Goal: Contribute content

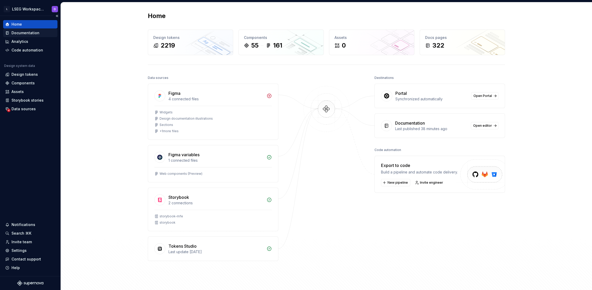
click at [20, 35] on div "Documentation" at bounding box center [25, 32] width 28 height 5
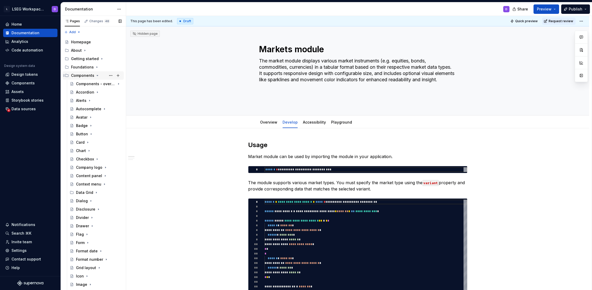
click at [97, 75] on icon "Page tree" at bounding box center [97, 75] width 1 height 1
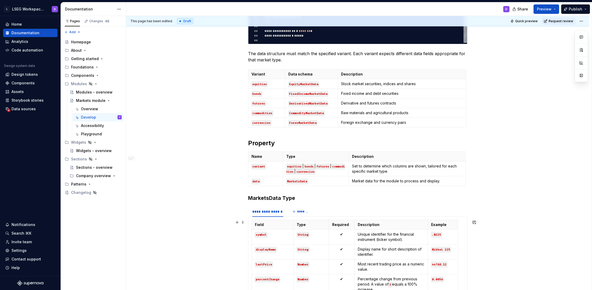
scroll to position [349, 0]
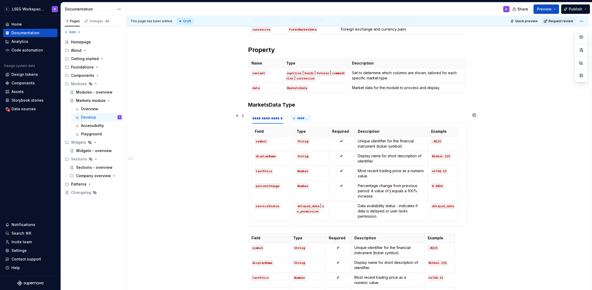
type textarea "*"
click at [300, 119] on span "*******" at bounding box center [303, 118] width 12 height 4
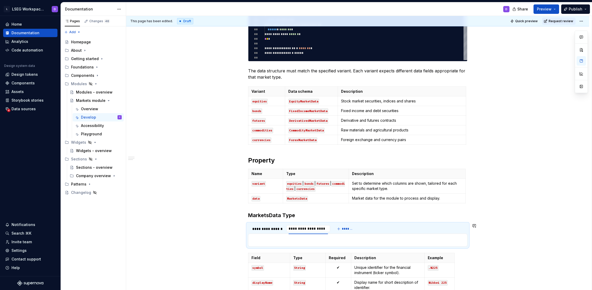
scroll to position [0, 0]
type input "**********"
click at [174, 215] on div "**********" at bounding box center [357, 173] width 463 height 566
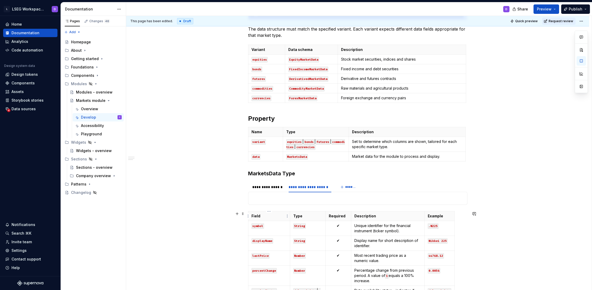
scroll to position [334, 0]
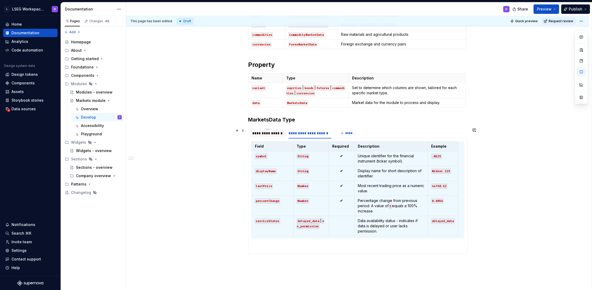
click at [263, 136] on div "**********" at bounding box center [267, 133] width 31 height 5
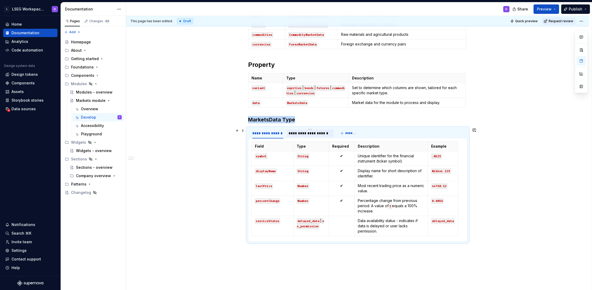
click at [308, 135] on div "**********" at bounding box center [310, 133] width 43 height 5
click at [263, 187] on code "lastPrice" at bounding box center [264, 185] width 18 height 5
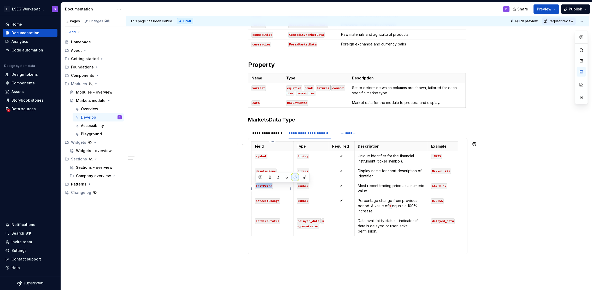
click at [263, 187] on code "lastPrice" at bounding box center [264, 185] width 18 height 5
click at [251, 188] on html "L LSEG Workspace Design System D Home Documentation Analytics Code automation D…" at bounding box center [296, 145] width 592 height 290
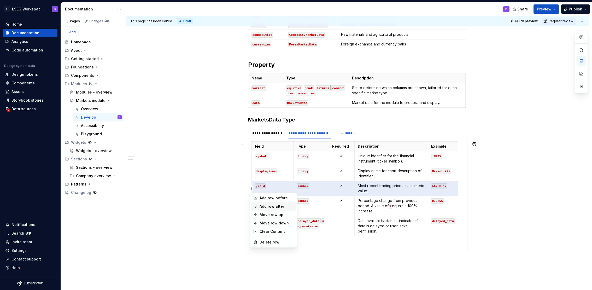
click at [274, 207] on div "Add row after" at bounding box center [277, 206] width 34 height 5
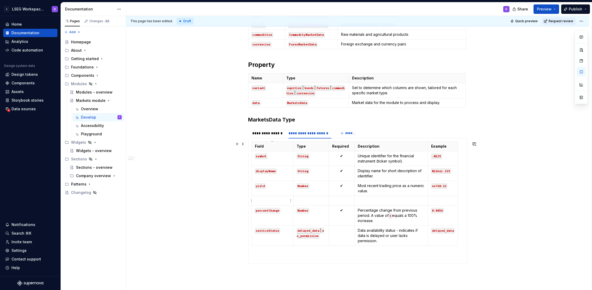
click at [259, 201] on p at bounding box center [272, 200] width 35 height 5
click at [252, 201] on html "L LSEG Workspace Design System D Home Documentation Analytics Code automation D…" at bounding box center [296, 145] width 592 height 290
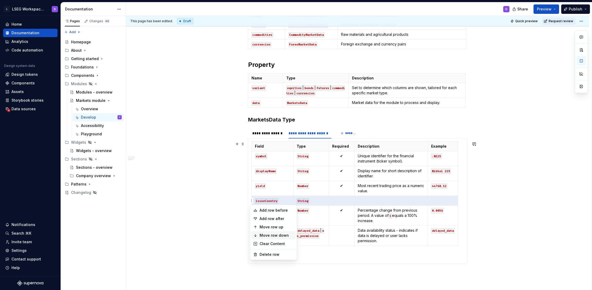
click at [278, 233] on div "Move row down" at bounding box center [277, 235] width 34 height 5
type textarea "*"
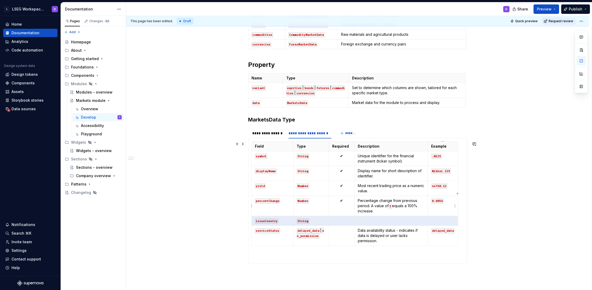
click at [438, 201] on code "0.0056" at bounding box center [437, 200] width 13 height 5
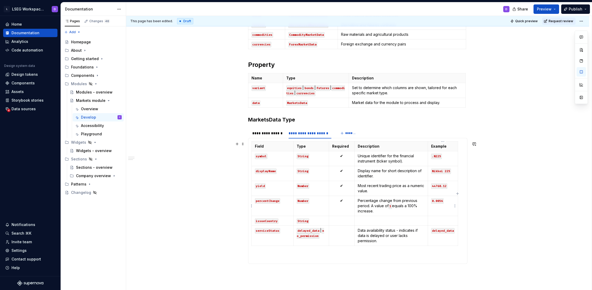
drag, startPoint x: 433, startPoint y: 201, endPoint x: 442, endPoint y: 202, distance: 9.1
click at [442, 202] on code "0.0056" at bounding box center [437, 200] width 13 height 5
click at [432, 201] on code "0.0056" at bounding box center [437, 200] width 13 height 5
drag, startPoint x: 432, startPoint y: 201, endPoint x: 442, endPoint y: 202, distance: 10.2
click at [442, 202] on code "0.0056" at bounding box center [437, 200] width 13 height 5
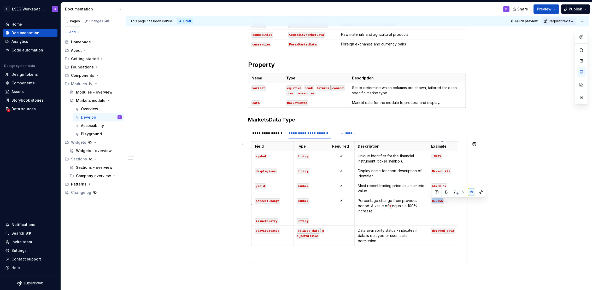
copy code "0.0056"
click at [433, 186] on code "44768.12" at bounding box center [439, 185] width 16 height 5
drag, startPoint x: 432, startPoint y: 186, endPoint x: 446, endPoint y: 186, distance: 14.1
click at [446, 186] on code "44768.12" at bounding box center [439, 185] width 16 height 5
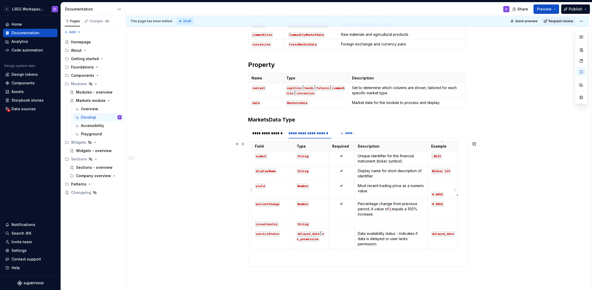
click at [434, 188] on p at bounding box center [443, 185] width 24 height 5
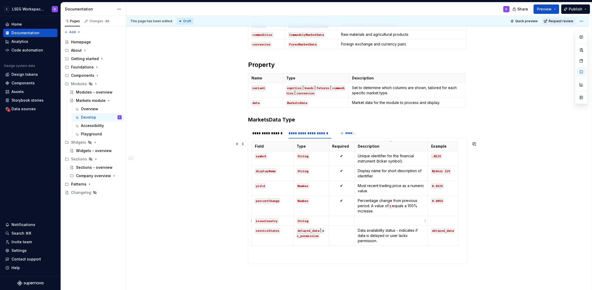
click at [366, 221] on p at bounding box center [391, 220] width 67 height 5
drag, startPoint x: 371, startPoint y: 190, endPoint x: 364, endPoint y: 195, distance: 8.7
click at [364, 195] on td "Most recent trading price as a numeric value." at bounding box center [390, 188] width 73 height 15
click at [365, 190] on p "Most recent trading price as a numeric value." at bounding box center [391, 188] width 67 height 10
drag, startPoint x: 374, startPoint y: 191, endPoint x: 358, endPoint y: 186, distance: 17.0
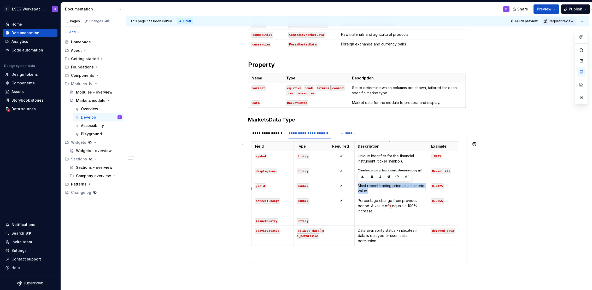
click at [358, 186] on p "Most recent trading price as a numeric value." at bounding box center [391, 188] width 67 height 10
drag, startPoint x: 400, startPoint y: 185, endPoint x: 356, endPoint y: 185, distance: 44.4
click at [356, 185] on td "return an investor earns on a bond or other fixed-income security" at bounding box center [390, 188] width 73 height 15
click at [412, 191] on p "Return an investor earns on a bond or other fixed-income security" at bounding box center [391, 188] width 67 height 10
click at [384, 220] on p "Country" at bounding box center [391, 220] width 67 height 5
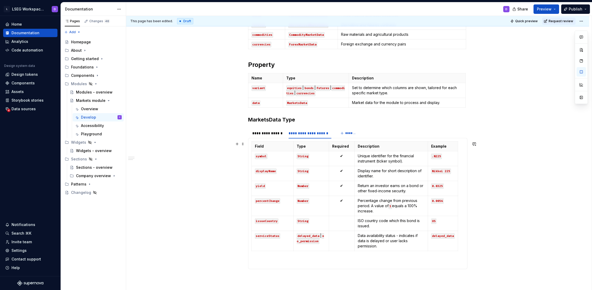
scroll to position [418, 0]
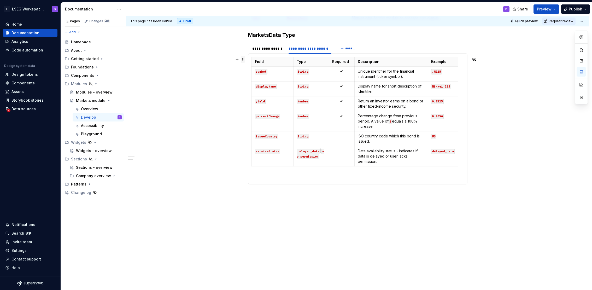
click at [242, 61] on span at bounding box center [243, 59] width 4 height 7
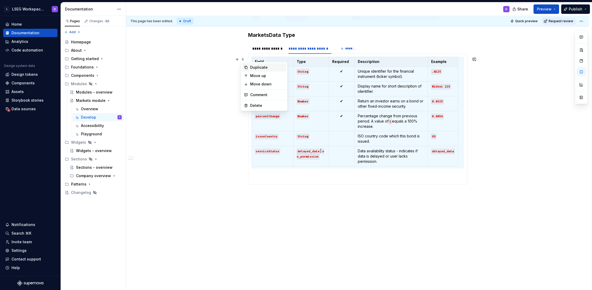
click at [259, 69] on div "Duplicate" at bounding box center [267, 67] width 34 height 5
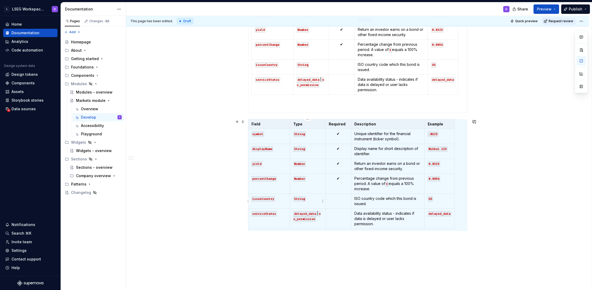
scroll to position [399, 0]
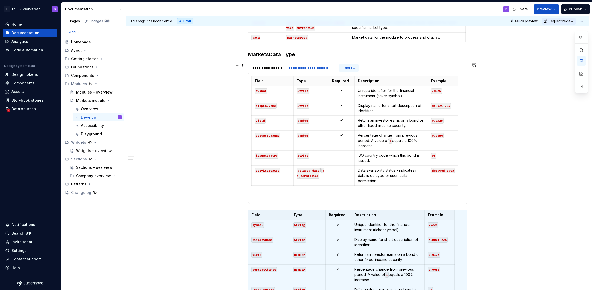
click at [348, 67] on span "*******" at bounding box center [351, 68] width 12 height 4
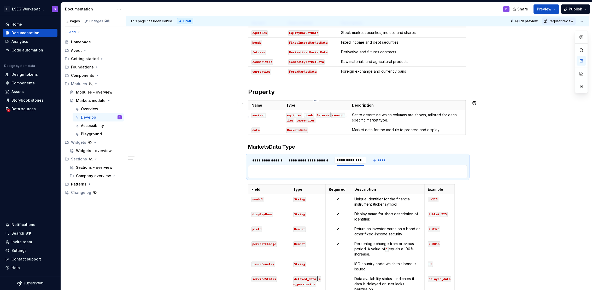
scroll to position [0, 0]
type input "**********"
click at [217, 203] on div "**********" at bounding box center [359, 153] width 466 height 274
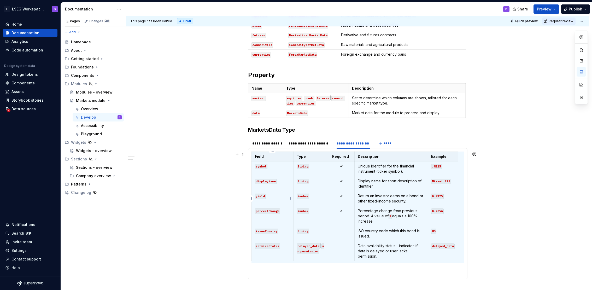
click at [261, 197] on code "yield" at bounding box center [260, 196] width 11 height 5
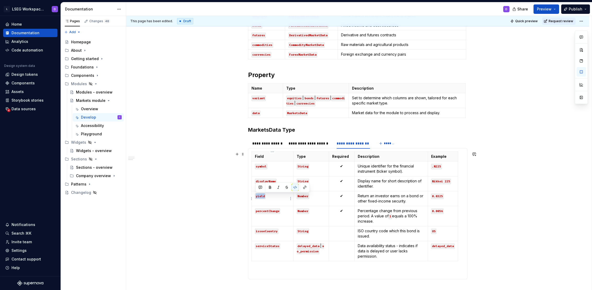
click at [261, 197] on code "yield" at bounding box center [260, 196] width 11 height 5
click at [383, 200] on p "Return an investor earns on a bond or other fixed-income security." at bounding box center [391, 198] width 67 height 10
click at [261, 197] on code "yield" at bounding box center [260, 196] width 11 height 5
click at [260, 198] on code "yield" at bounding box center [260, 196] width 11 height 5
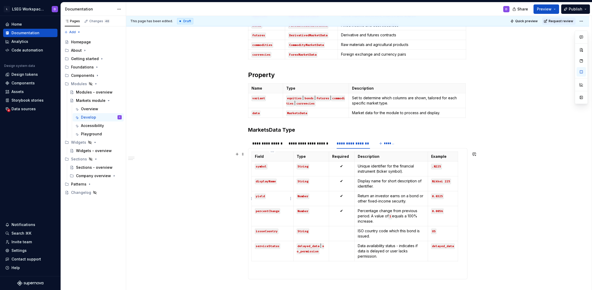
click at [260, 196] on code "yield" at bounding box center [260, 196] width 11 height 5
drag, startPoint x: 408, startPoint y: 202, endPoint x: 358, endPoint y: 195, distance: 50.3
click at [358, 195] on p "Return an investor earns on a bond or other fixed-income security." at bounding box center [391, 198] width 67 height 10
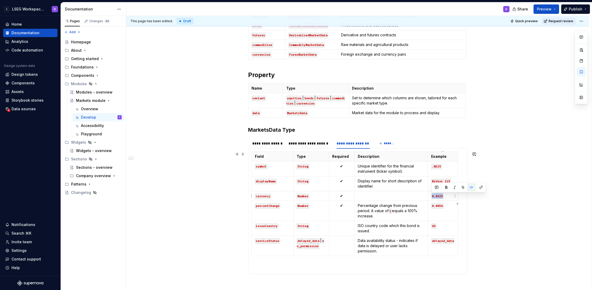
drag, startPoint x: 432, startPoint y: 196, endPoint x: 442, endPoint y: 196, distance: 10.2
click at [442, 196] on code "0.0325" at bounding box center [437, 196] width 13 height 5
click at [268, 225] on code "issueCountry" at bounding box center [267, 225] width 24 height 5
click at [434, 226] on code "US" at bounding box center [433, 225] width 5 height 5
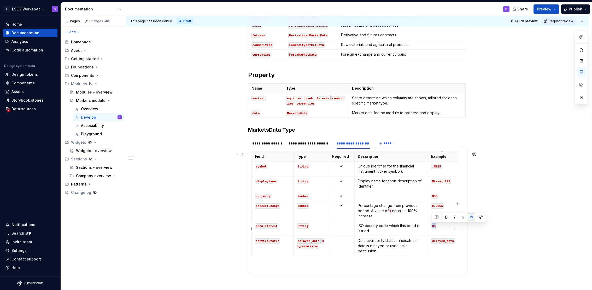
click at [434, 226] on code "US" at bounding box center [433, 225] width 5 height 5
drag, startPoint x: 392, startPoint y: 232, endPoint x: 359, endPoint y: 227, distance: 33.1
click at [359, 227] on p "ISO country code which this bond is issued." at bounding box center [391, 228] width 67 height 10
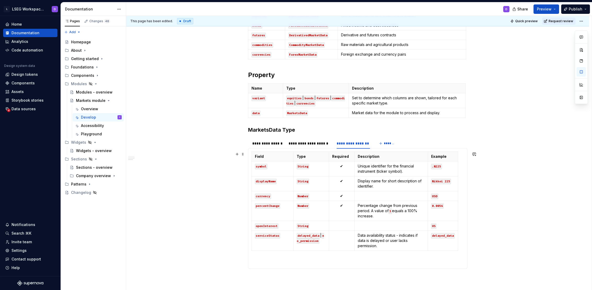
click at [252, 225] on html "L LSEG Workspace Design System D Home Documentation Analytics Code automation D…" at bounding box center [296, 145] width 592 height 290
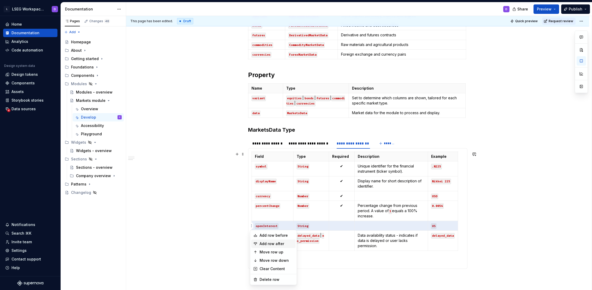
click at [269, 241] on div "Add row after" at bounding box center [277, 243] width 34 height 5
type textarea "*"
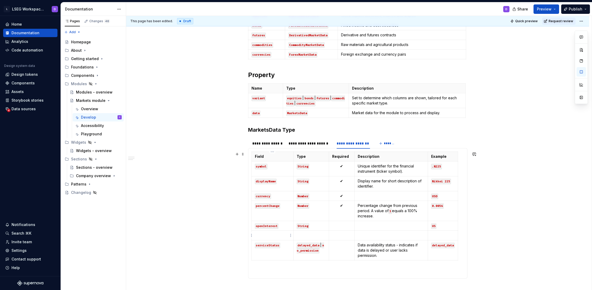
click at [262, 236] on p at bounding box center [272, 235] width 35 height 5
drag, startPoint x: 273, startPoint y: 235, endPoint x: 293, endPoint y: 234, distance: 19.9
click at [272, 236] on code "expiryData" at bounding box center [265, 235] width 20 height 5
click at [373, 227] on p at bounding box center [391, 225] width 67 height 5
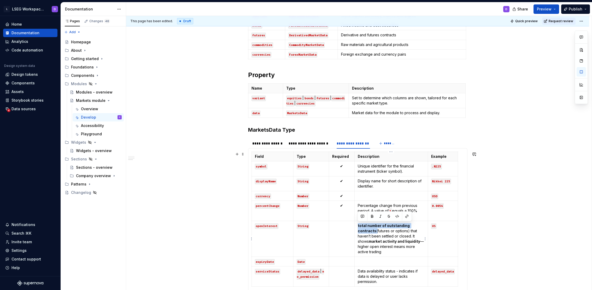
drag, startPoint x: 375, startPoint y: 231, endPoint x: 357, endPoint y: 226, distance: 18.7
click at [357, 226] on td "total number of outstanding contracts (futures or options) that haven’t been se…" at bounding box center [390, 239] width 73 height 36
drag, startPoint x: 373, startPoint y: 231, endPoint x: 359, endPoint y: 226, distance: 14.9
click at [359, 226] on p "total number of outstanding contracts (futures or options) that haven’t been se…" at bounding box center [391, 238] width 67 height 31
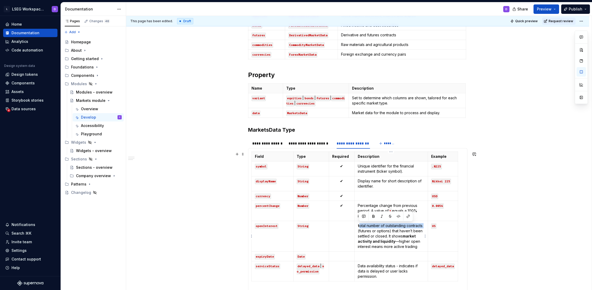
click at [359, 226] on p "t otal number of outstanding contracts (futures or options) that haven’t been s…" at bounding box center [391, 236] width 67 height 26
click at [390, 243] on strong "market activity and liquidity" at bounding box center [387, 239] width 59 height 10
drag, startPoint x: 394, startPoint y: 241, endPoint x: 405, endPoint y: 237, distance: 12.4
click at [405, 237] on p "Total number of outstanding contracts (futures or options) that haven’t been se…" at bounding box center [391, 236] width 67 height 26
click at [443, 241] on td "US" at bounding box center [443, 236] width 30 height 31
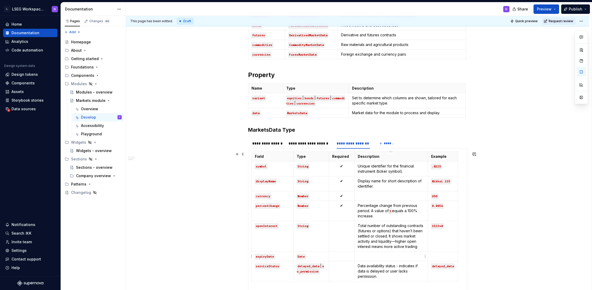
click at [371, 255] on p at bounding box center [391, 256] width 67 height 5
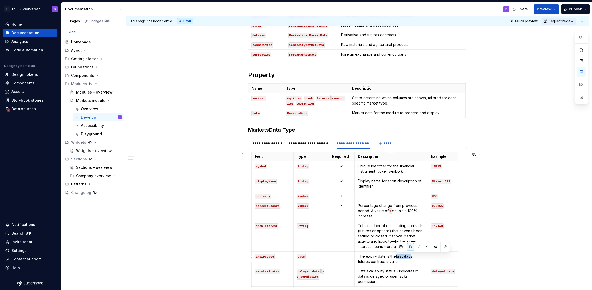
drag, startPoint x: 396, startPoint y: 255, endPoint x: 410, endPoint y: 255, distance: 14.1
click at [410, 255] on p "The expiry date is the last day a futures contract is valid." at bounding box center [391, 259] width 67 height 10
click at [440, 257] on p at bounding box center [443, 256] width 24 height 5
drag, startPoint x: 432, startPoint y: 257, endPoint x: 435, endPoint y: 256, distance: 3.4
click at [432, 256] on code "[DATE]T00:00:00Z" at bounding box center [446, 259] width 30 height 11
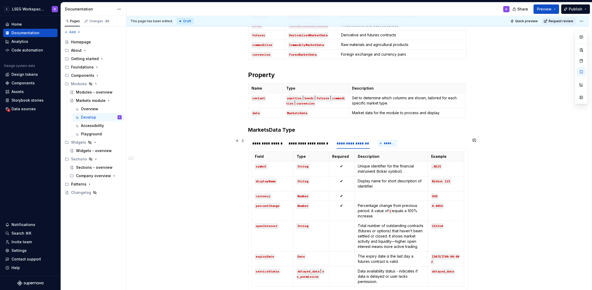
click at [389, 143] on span "*******" at bounding box center [390, 143] width 12 height 4
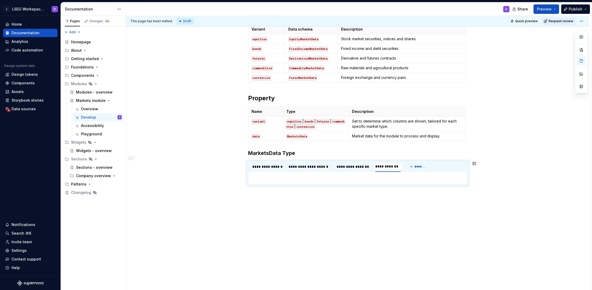
scroll to position [0, 0]
type input "**********"
click at [240, 194] on button "button" at bounding box center [237, 193] width 7 height 7
click at [353, 166] on div "**********" at bounding box center [353, 166] width 33 height 5
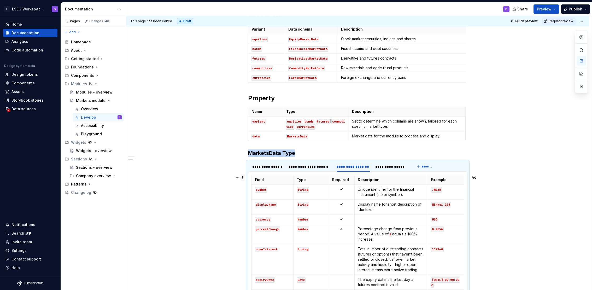
click at [242, 177] on span at bounding box center [243, 177] width 4 height 7
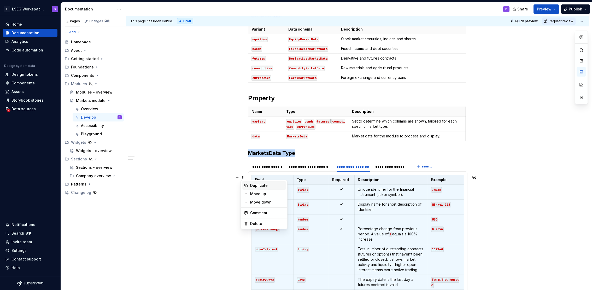
click at [265, 186] on div "Duplicate" at bounding box center [267, 185] width 34 height 5
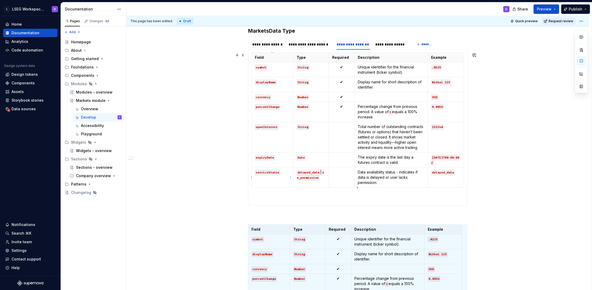
scroll to position [333, 0]
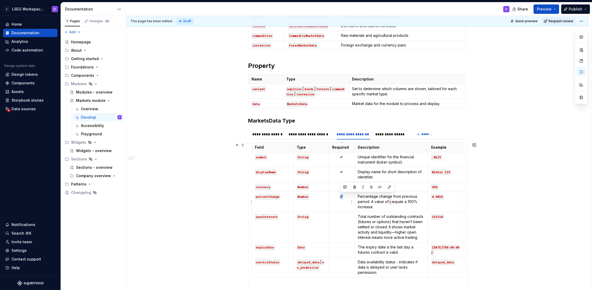
drag, startPoint x: 346, startPoint y: 194, endPoint x: 335, endPoint y: 193, distance: 10.2
click at [335, 193] on td "✔" at bounding box center [342, 202] width 26 height 20
click at [342, 230] on td at bounding box center [342, 227] width 26 height 31
click at [342, 248] on p at bounding box center [341, 246] width 19 height 5
drag, startPoint x: 342, startPoint y: 247, endPoint x: 339, endPoint y: 200, distance: 47.1
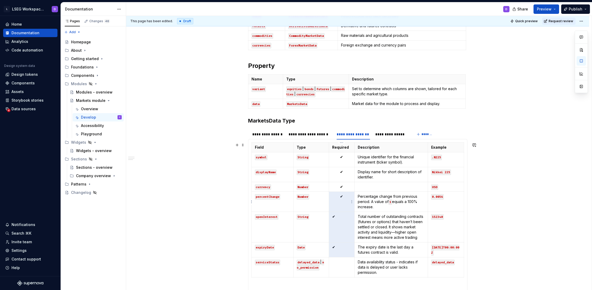
click at [339, 200] on tbody "Field Type Required Description Example symbol String ✔ Unique identifier for t…" at bounding box center [358, 210] width 212 height 135
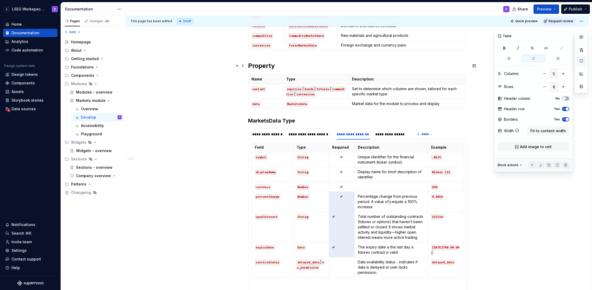
click at [581, 62] on button "button" at bounding box center [581, 60] width 9 height 9
type textarea "*"
click at [534, 57] on icon "button" at bounding box center [533, 58] width 3 height 2
click at [303, 133] on div "**********" at bounding box center [310, 134] width 43 height 5
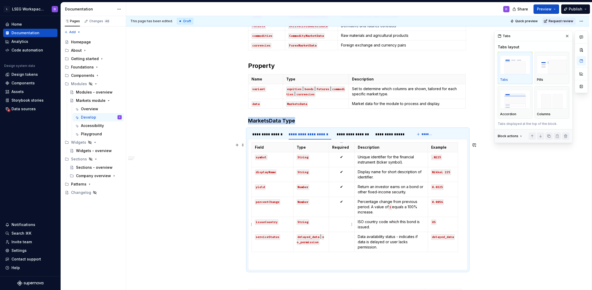
click at [341, 230] on td at bounding box center [342, 224] width 26 height 15
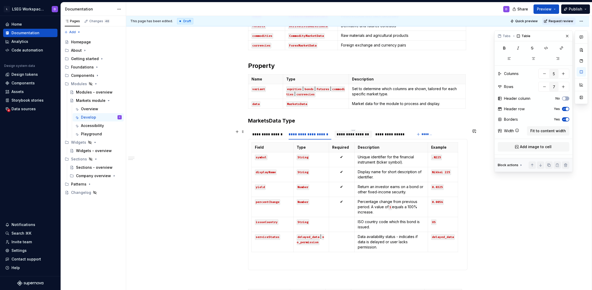
click at [358, 130] on div "**********" at bounding box center [354, 134] width 38 height 8
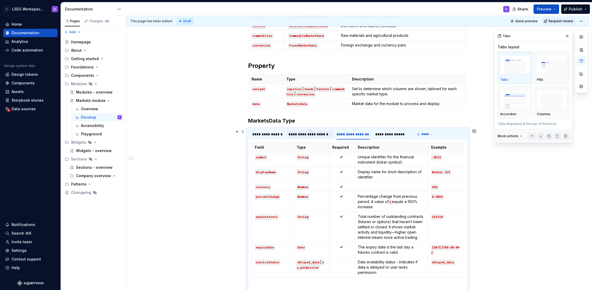
click at [314, 134] on div "**********" at bounding box center [310, 134] width 43 height 5
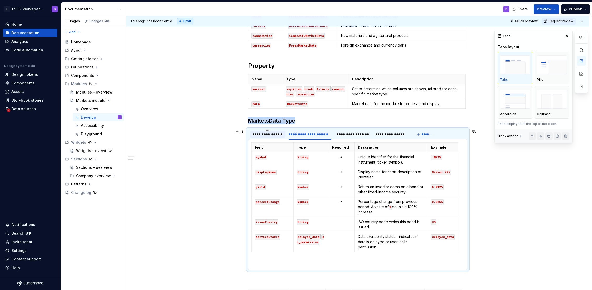
click at [265, 134] on div "**********" at bounding box center [267, 134] width 31 height 5
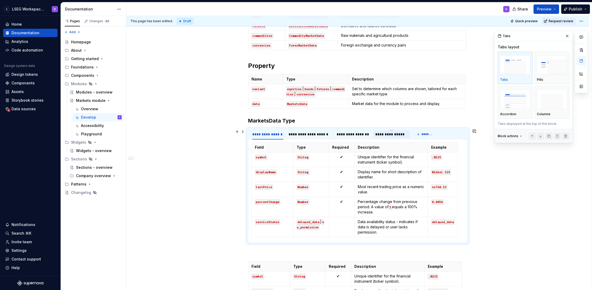
click at [392, 136] on div "**********" at bounding box center [391, 134] width 32 height 5
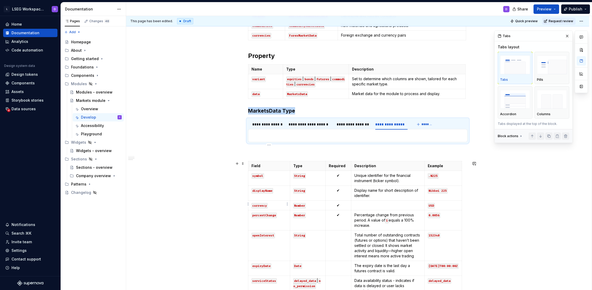
scroll to position [359, 0]
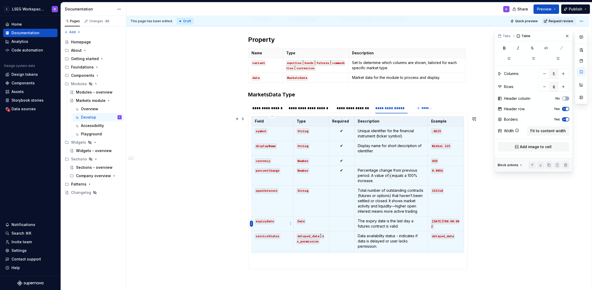
click at [252, 223] on html "L LSEG Workspace Design System D Home Documentation Analytics Code automation D…" at bounding box center [296, 145] width 592 height 290
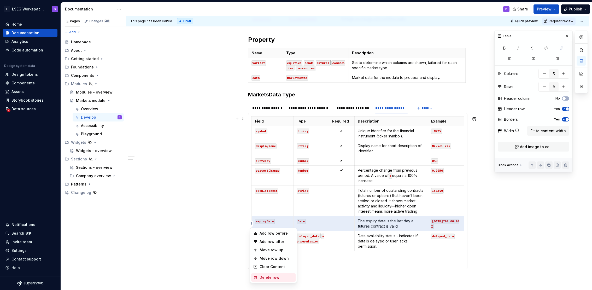
click at [275, 275] on div "Delete row" at bounding box center [277, 277] width 34 height 5
type input "7"
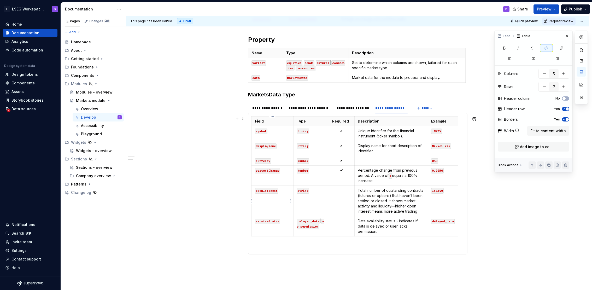
click at [268, 191] on code "openInterest" at bounding box center [267, 190] width 24 height 5
click at [301, 192] on code "String" at bounding box center [303, 190] width 13 height 5
drag, startPoint x: 345, startPoint y: 171, endPoint x: 338, endPoint y: 168, distance: 7.6
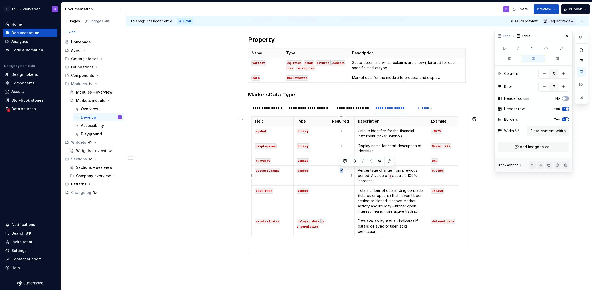
click at [338, 168] on p "✔" at bounding box center [341, 170] width 19 height 5
copy p "✔"
click at [341, 204] on td at bounding box center [342, 201] width 26 height 31
click at [252, 201] on html "L LSEG Workspace Design System D Home Documentation Analytics Code automation D…" at bounding box center [296, 145] width 592 height 290
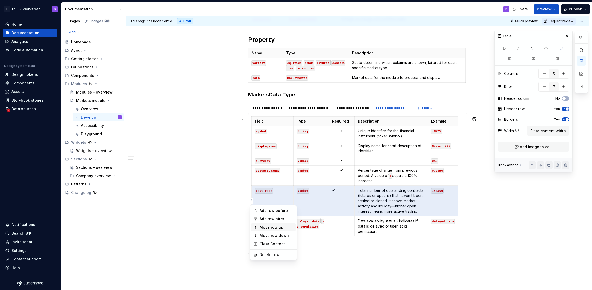
click at [278, 226] on div "Move row up" at bounding box center [277, 227] width 34 height 5
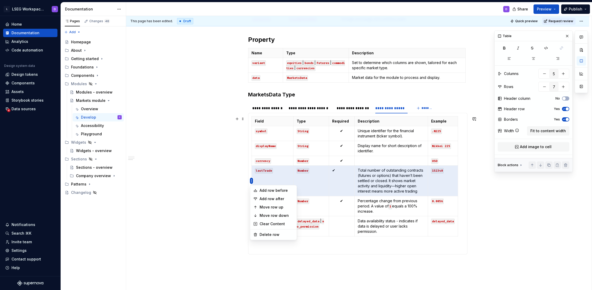
click at [250, 181] on html "L LSEG Workspace Design System D Home Documentation Analytics Code automation D…" at bounding box center [296, 145] width 592 height 290
click at [277, 206] on div "Move row up" at bounding box center [277, 207] width 34 height 5
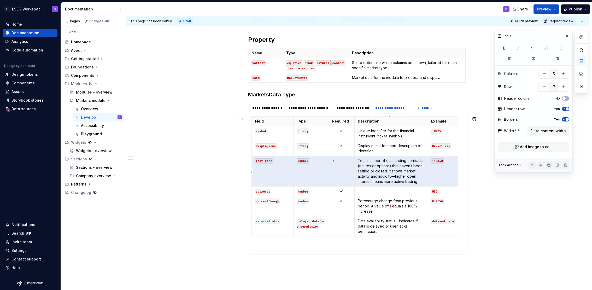
drag, startPoint x: 384, startPoint y: 174, endPoint x: 395, endPoint y: 176, distance: 11.9
click at [384, 174] on p "Total number of outstanding contracts (futures or options) that haven’t been se…" at bounding box center [391, 171] width 67 height 26
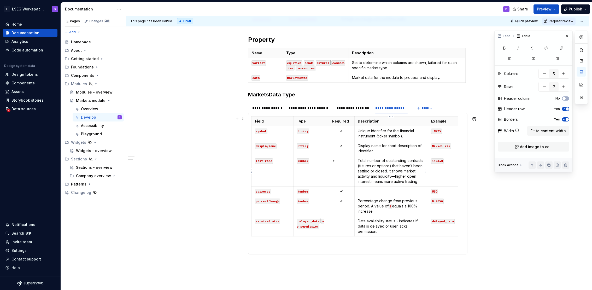
click at [421, 183] on p "Total number of outstanding contracts (futures or options) that haven’t been se…" at bounding box center [391, 171] width 67 height 26
click at [349, 106] on div "**********" at bounding box center [353, 108] width 33 height 5
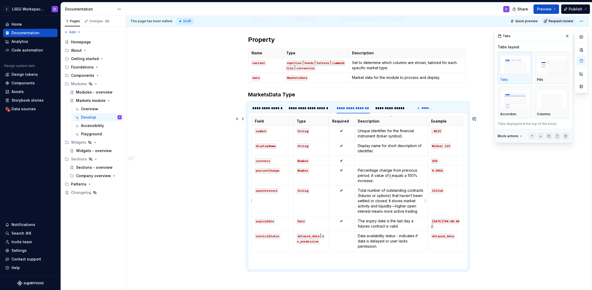
click at [420, 210] on p "Total number of outstanding contracts (futures or options) that haven’t been se…" at bounding box center [391, 201] width 67 height 26
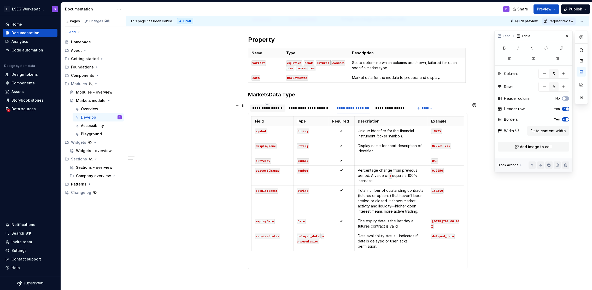
click at [266, 111] on div "**********" at bounding box center [268, 107] width 36 height 7
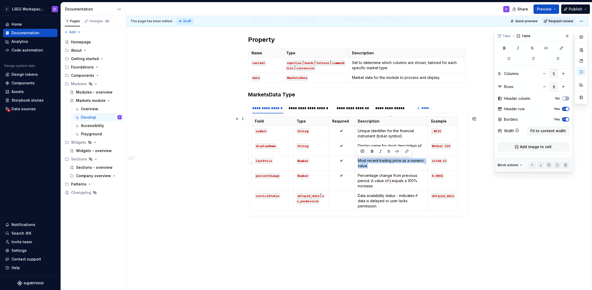
drag, startPoint x: 371, startPoint y: 167, endPoint x: 358, endPoint y: 162, distance: 14.1
click at [358, 162] on p "Most recent trading price as a numeric value." at bounding box center [391, 163] width 67 height 10
copy p "Most recent trading price as a numeric value."
click at [382, 107] on div "**********" at bounding box center [391, 108] width 32 height 5
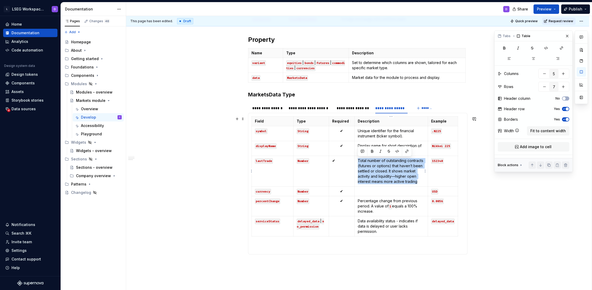
drag, startPoint x: 419, startPoint y: 182, endPoint x: 358, endPoint y: 160, distance: 65.0
click at [358, 159] on p "Total number of outstanding contracts (futures or options) that haven’t been se…" at bounding box center [391, 171] width 67 height 26
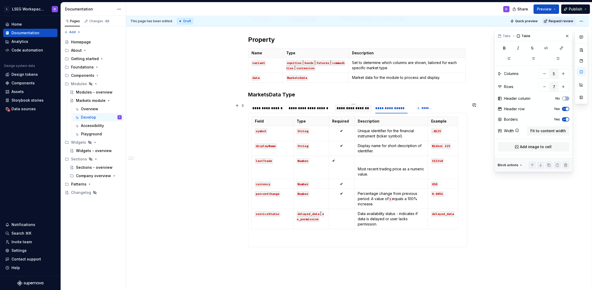
click at [354, 110] on div "**********" at bounding box center [353, 108] width 33 height 5
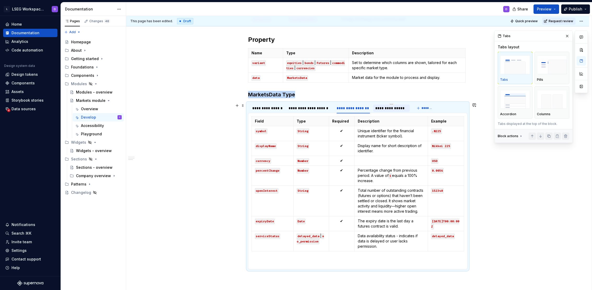
click at [393, 110] on div "**********" at bounding box center [391, 108] width 32 height 5
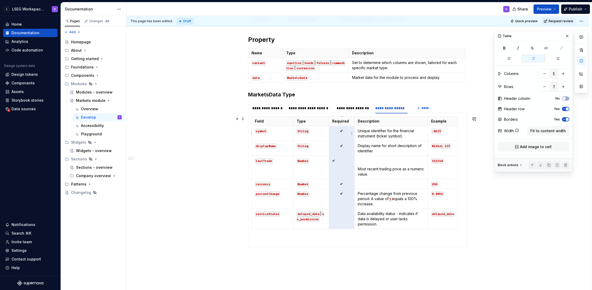
drag, startPoint x: 349, startPoint y: 219, endPoint x: 341, endPoint y: 128, distance: 91.3
click at [341, 128] on tbody "Field Type Required Description Example symbol String ✔ Unique identifier for t…" at bounding box center [355, 172] width 206 height 113
click at [533, 59] on icon "button" at bounding box center [534, 58] width 4 height 4
drag, startPoint x: 376, startPoint y: 161, endPoint x: 376, endPoint y: 165, distance: 3.4
click at [376, 161] on p at bounding box center [391, 160] width 67 height 5
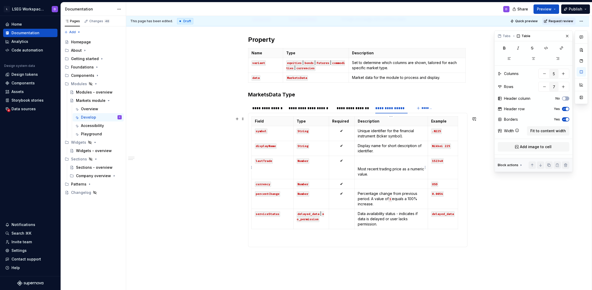
click at [358, 170] on p "Most recent trading price as a numeric value." at bounding box center [391, 171] width 67 height 10
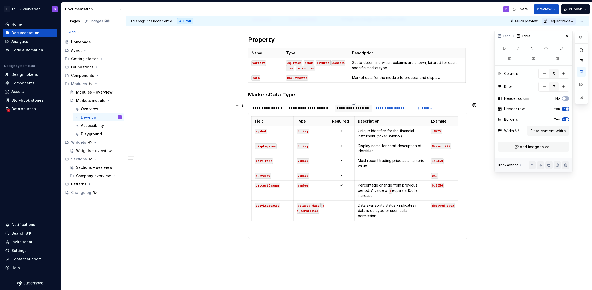
click at [342, 106] on div "**********" at bounding box center [353, 108] width 33 height 5
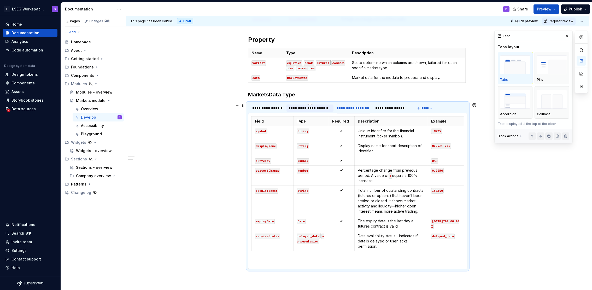
click at [305, 107] on div "**********" at bounding box center [310, 108] width 43 height 5
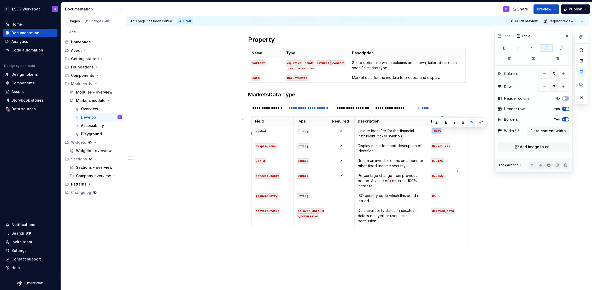
drag, startPoint x: 432, startPoint y: 132, endPoint x: 441, endPoint y: 131, distance: 8.9
click at [441, 131] on code ".N225" at bounding box center [436, 131] width 11 height 5
drag, startPoint x: 432, startPoint y: 146, endPoint x: 437, endPoint y: 153, distance: 8.6
click at [445, 155] on td "Nikkei 225" at bounding box center [443, 148] width 30 height 15
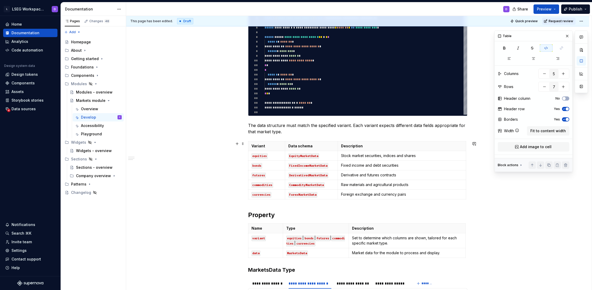
scroll to position [171, 0]
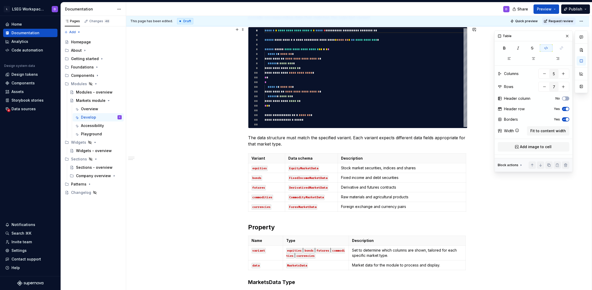
type textarea "*"
type textarea "**********"
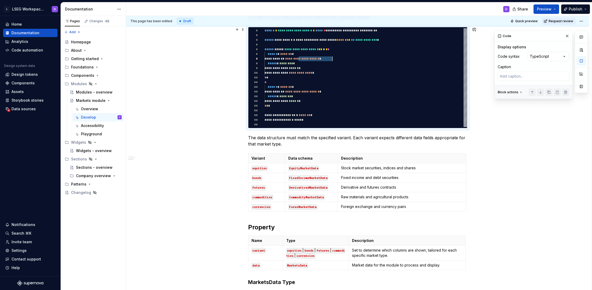
scroll to position [28, 70]
drag, startPoint x: 299, startPoint y: 59, endPoint x: 334, endPoint y: 58, distance: 35.0
click at [334, 58] on div "**********" at bounding box center [366, 77] width 203 height 99
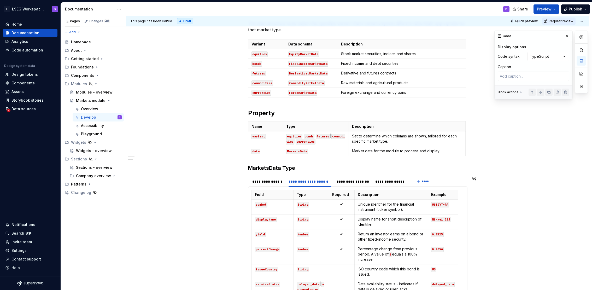
scroll to position [342, 0]
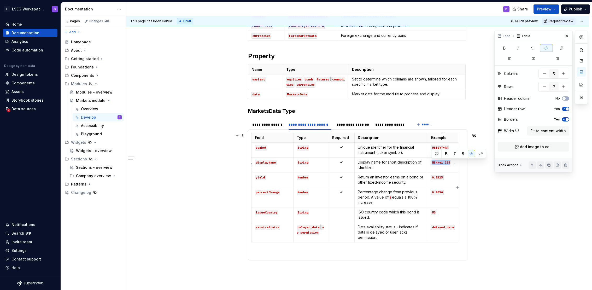
drag, startPoint x: 432, startPoint y: 163, endPoint x: 450, endPoint y: 163, distance: 17.5
click at [450, 163] on code "Nikkei 225" at bounding box center [441, 162] width 20 height 5
drag, startPoint x: 447, startPoint y: 168, endPoint x: 430, endPoint y: 163, distance: 18.2
click at [430, 163] on td "US 10 Year Treasury" at bounding box center [446, 165] width 36 height 15
click at [352, 126] on div "**********" at bounding box center [353, 124] width 33 height 5
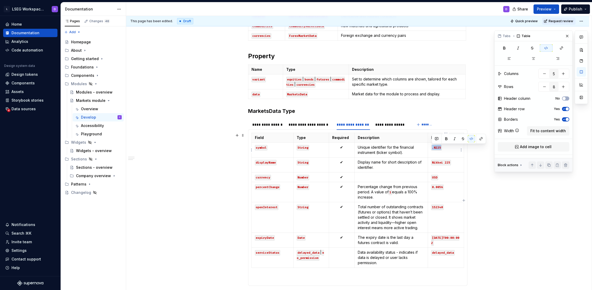
drag, startPoint x: 432, startPoint y: 148, endPoint x: 440, endPoint y: 147, distance: 8.6
click at [440, 147] on code ".N225" at bounding box center [436, 147] width 11 height 5
click at [435, 148] on code ".N225" at bounding box center [436, 147] width 11 height 5
drag, startPoint x: 432, startPoint y: 148, endPoint x: 441, endPoint y: 148, distance: 8.9
click at [441, 148] on code ".N225" at bounding box center [436, 147] width 11 height 5
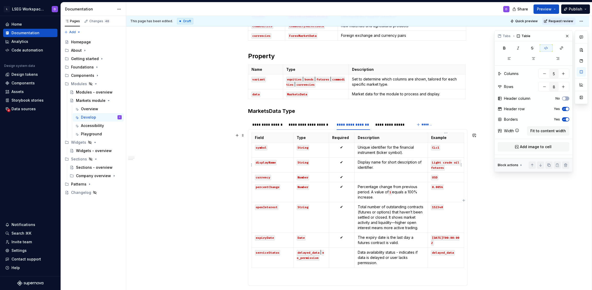
click at [440, 167] on code "Light crude oil futures" at bounding box center [446, 165] width 30 height 11
click at [384, 178] on p at bounding box center [391, 176] width 67 height 5
type textarea "*"
click at [388, 124] on div "**********" at bounding box center [391, 124] width 32 height 5
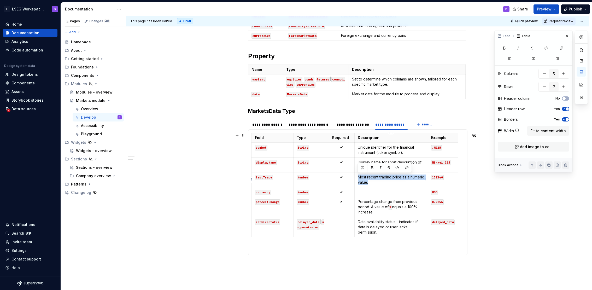
drag, startPoint x: 369, startPoint y: 182, endPoint x: 357, endPoint y: 178, distance: 12.0
click at [358, 178] on p "Most recent trading price as a numeric value." at bounding box center [391, 179] width 67 height 10
copy p "Most recent trading price as a numeric value."
click at [348, 123] on div "**********" at bounding box center [353, 124] width 33 height 5
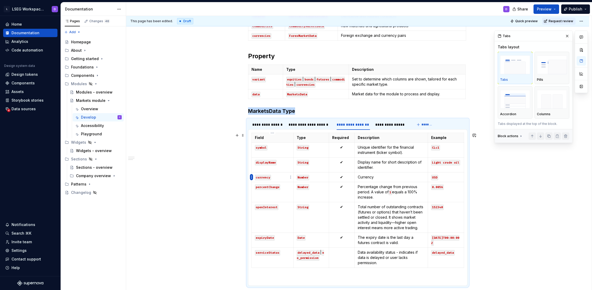
click at [251, 177] on html "L LSEG Workspace Design System D Home Documentation Analytics Code automation D…" at bounding box center [296, 145] width 592 height 290
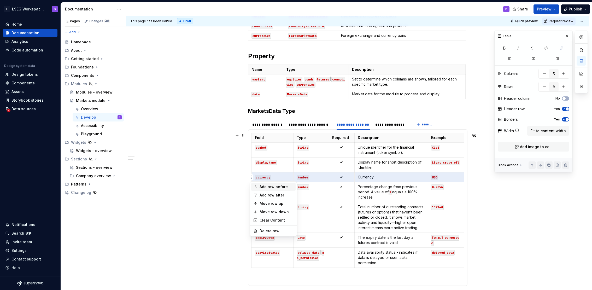
click at [281, 187] on div "Add row before" at bounding box center [277, 186] width 34 height 5
type input "9"
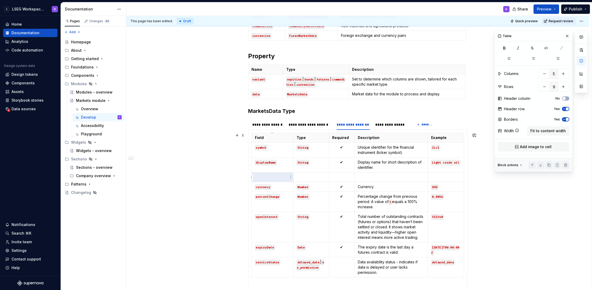
click at [269, 177] on p at bounding box center [272, 176] width 35 height 5
click at [378, 175] on p at bounding box center [391, 176] width 67 height 5
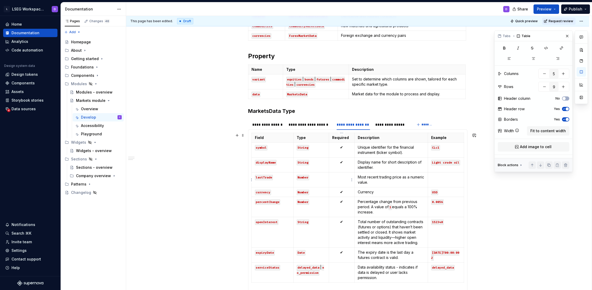
click at [331, 179] on td at bounding box center [342, 179] width 26 height 15
drag, startPoint x: 346, startPoint y: 167, endPoint x: 335, endPoint y: 161, distance: 13.0
click at [335, 161] on td "✔" at bounding box center [342, 165] width 26 height 15
copy p "✔"
click at [340, 178] on p at bounding box center [341, 176] width 19 height 5
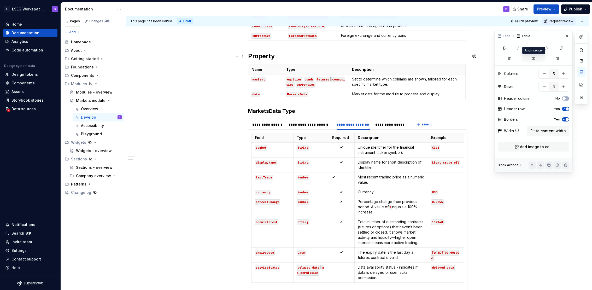
click at [532, 59] on icon "button" at bounding box center [534, 58] width 4 height 4
drag, startPoint x: 447, startPoint y: 181, endPoint x: 431, endPoint y: 152, distance: 33.3
click at [447, 181] on td at bounding box center [446, 179] width 36 height 15
click at [438, 253] on code "[DATE]T00:00:00Z" at bounding box center [445, 255] width 28 height 11
click at [433, 258] on code "[DATE]T00:00:00Z" at bounding box center [445, 255] width 28 height 11
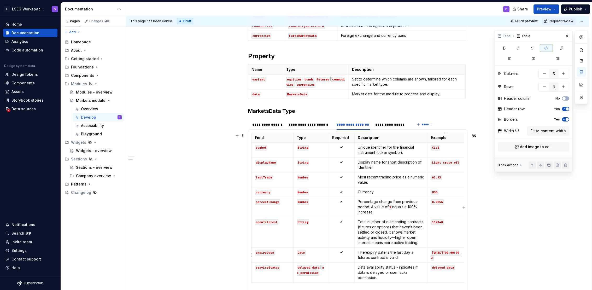
click at [442, 254] on code "[DATE]T00:00:00Z" at bounding box center [445, 255] width 28 height 11
click at [396, 127] on div "**********" at bounding box center [391, 124] width 32 height 5
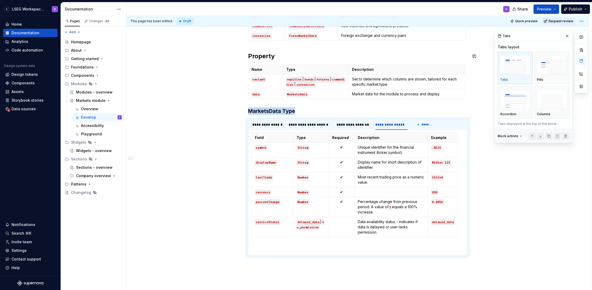
scroll to position [28, 70]
click at [436, 149] on code ".N225" at bounding box center [436, 147] width 11 height 5
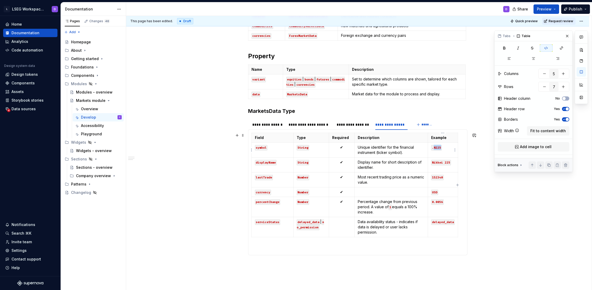
click at [436, 149] on code ".N225" at bounding box center [436, 147] width 11 height 5
drag, startPoint x: 432, startPoint y: 162, endPoint x: 450, endPoint y: 163, distance: 17.3
click at [450, 163] on code "Nikkei 225" at bounding box center [441, 162] width 20 height 5
click at [439, 168] on code "ICE SUGAR11 [DATE]" at bounding box center [442, 165] width 23 height 11
type textarea "*"
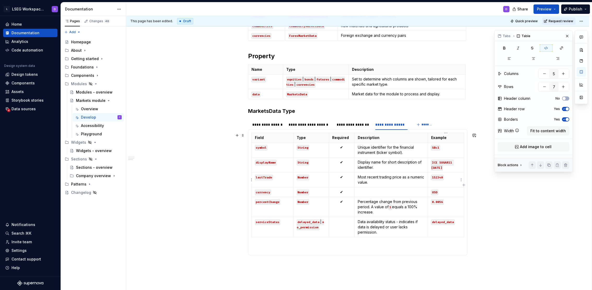
click at [434, 177] on code "152340" at bounding box center [437, 177] width 13 height 5
click at [429, 124] on span "*******" at bounding box center [428, 125] width 12 height 4
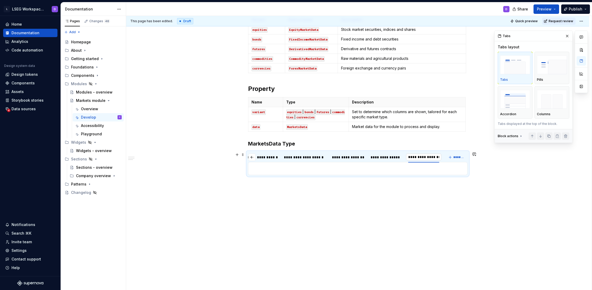
scroll to position [0, 0]
type input "**********"
click at [377, 156] on div "**********" at bounding box center [379, 157] width 32 height 5
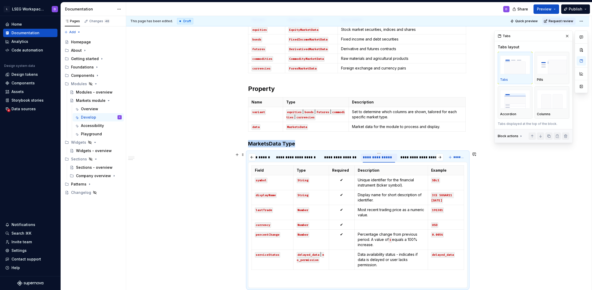
click at [377, 156] on div "**********" at bounding box center [379, 157] width 32 height 5
type input "**********"
click at [498, 188] on div "**********" at bounding box center [359, 153] width 466 height 274
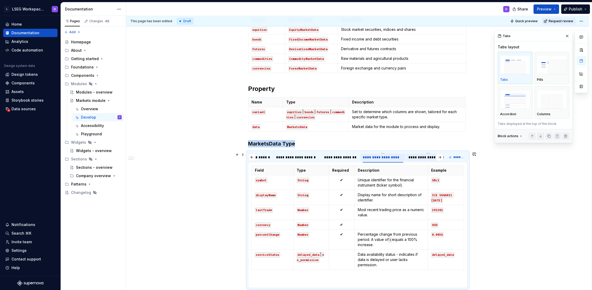
click at [425, 159] on div "**********" at bounding box center [428, 157] width 39 height 5
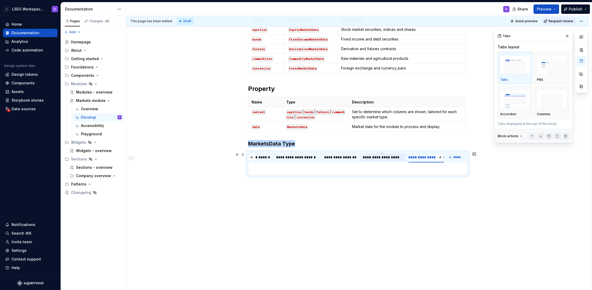
click at [373, 156] on div "**********" at bounding box center [383, 157] width 40 height 5
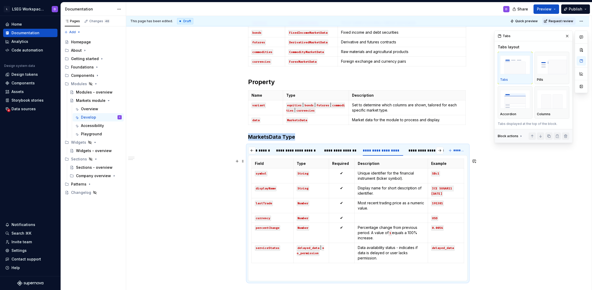
scroll to position [323, 0]
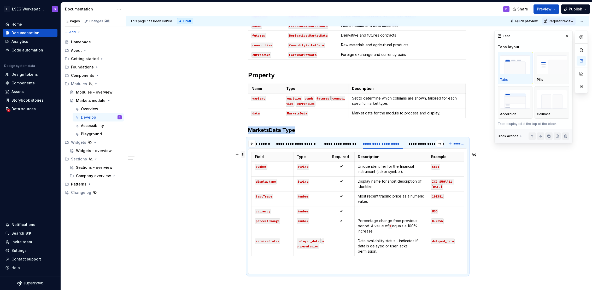
click at [243, 155] on span at bounding box center [243, 154] width 4 height 7
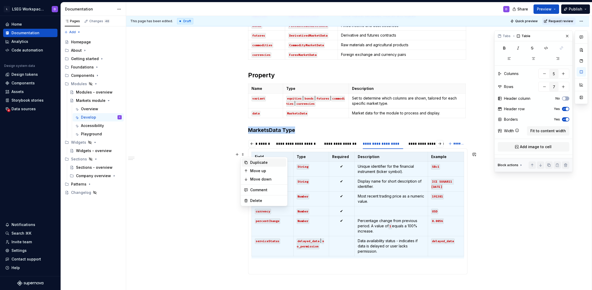
click at [263, 163] on div "Duplicate" at bounding box center [267, 162] width 34 height 5
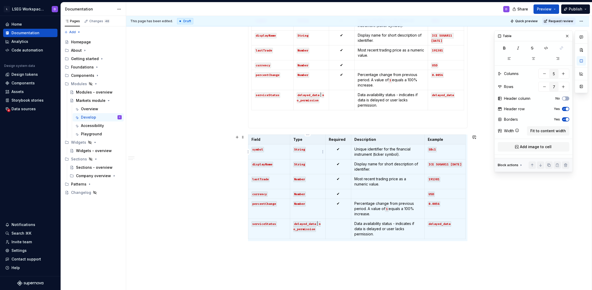
scroll to position [386, 0]
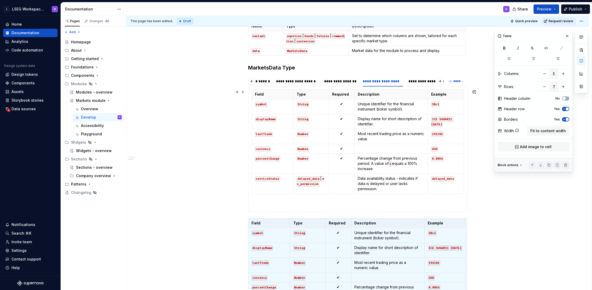
drag, startPoint x: 300, startPoint y: 196, endPoint x: 299, endPoint y: 201, distance: 4.8
click at [300, 196] on section-item-column "Field Type Required Description Example symbol String ✔ Unique identifier for t…" at bounding box center [358, 148] width 213 height 119
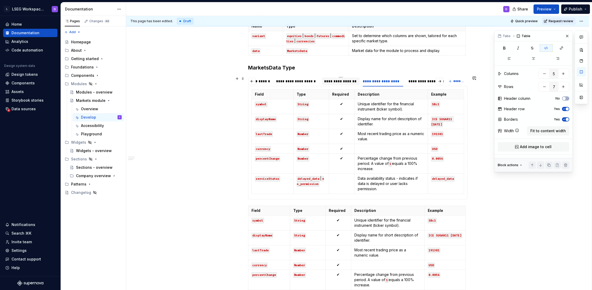
click at [336, 83] on div "**********" at bounding box center [340, 81] width 33 height 5
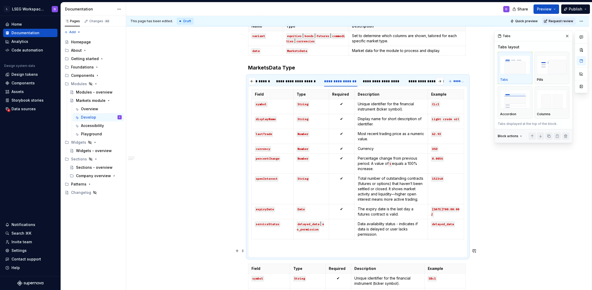
click at [284, 246] on section-item-column "Field Type Required Description Example symbol String ✔ Unique identifier for t…" at bounding box center [358, 171] width 213 height 165
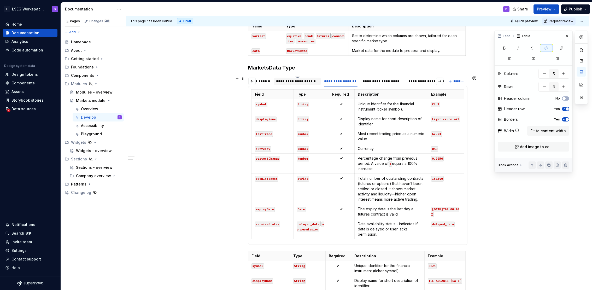
click at [305, 81] on div "**********" at bounding box center [297, 81] width 43 height 5
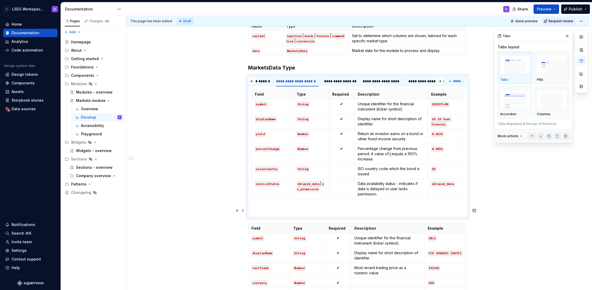
click at [271, 209] on p at bounding box center [358, 210] width 213 height 6
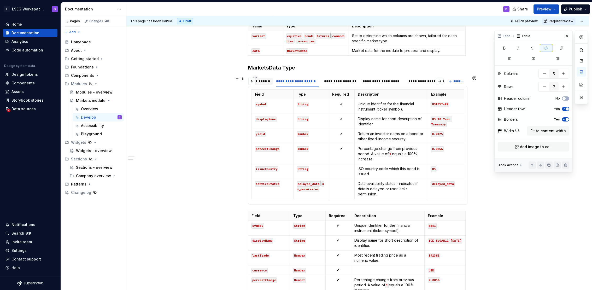
click at [263, 82] on div "**********" at bounding box center [255, 81] width 31 height 5
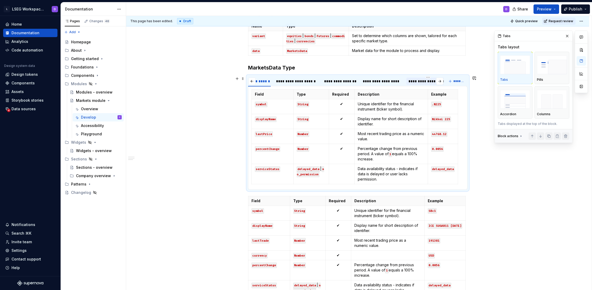
click at [417, 83] on div "**********" at bounding box center [428, 81] width 39 height 5
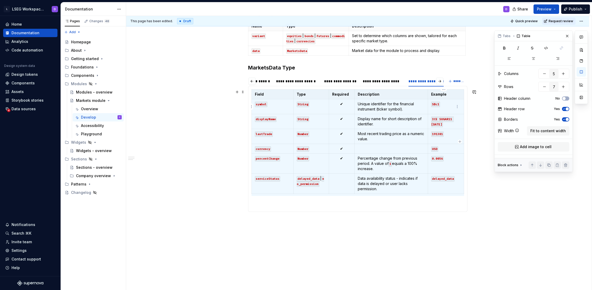
click at [434, 105] on code "SBc1" at bounding box center [435, 104] width 9 height 5
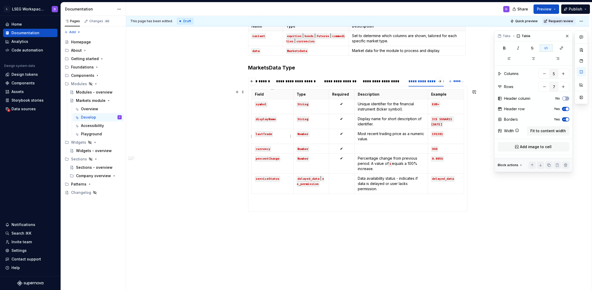
click at [265, 135] on code "lastTrade" at bounding box center [264, 133] width 18 height 5
click at [268, 148] on code "currency" at bounding box center [263, 148] width 16 height 5
click at [384, 82] on div "**********" at bounding box center [383, 81] width 40 height 5
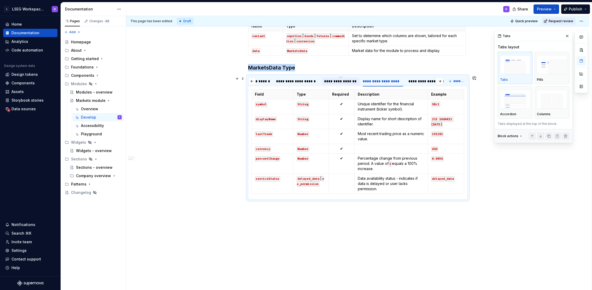
click at [335, 80] on div "**********" at bounding box center [340, 81] width 33 height 5
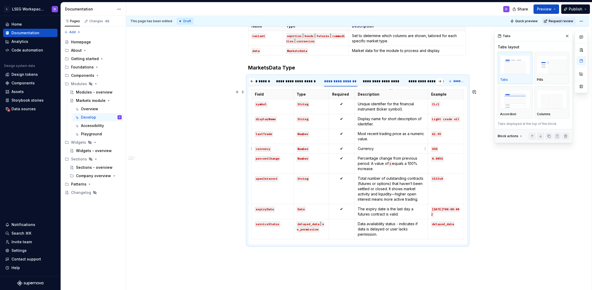
click at [379, 148] on p "Currency" at bounding box center [391, 148] width 67 height 5
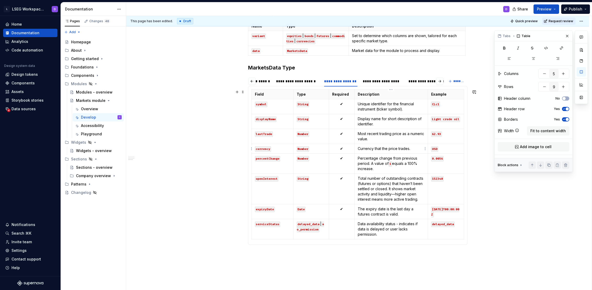
click at [400, 147] on p "Currency that the price trades." at bounding box center [391, 148] width 67 height 5
drag, startPoint x: 400, startPoint y: 147, endPoint x: 399, endPoint y: 149, distance: 2.9
click at [400, 147] on p "Currency that the price trades." at bounding box center [391, 148] width 67 height 5
drag, startPoint x: 416, startPoint y: 150, endPoint x: 359, endPoint y: 150, distance: 57.7
click at [359, 150] on p "Currency that the price is traded." at bounding box center [391, 148] width 67 height 5
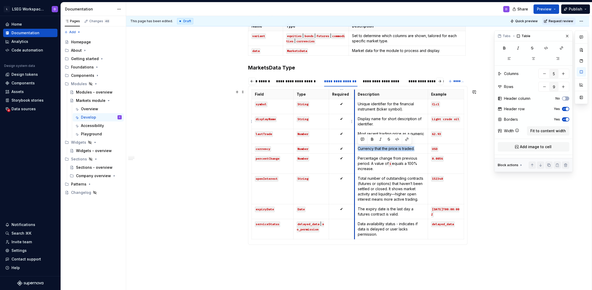
copy p "Currency that the price is traded."
click at [389, 81] on div "**********" at bounding box center [383, 81] width 40 height 5
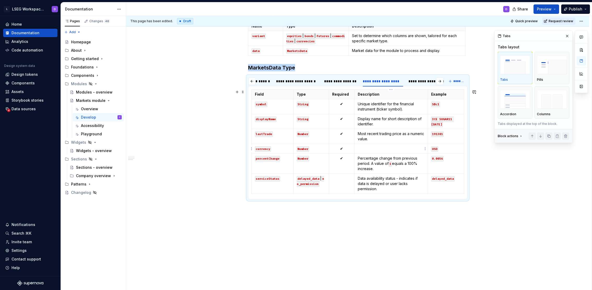
click at [375, 148] on p at bounding box center [391, 148] width 67 height 5
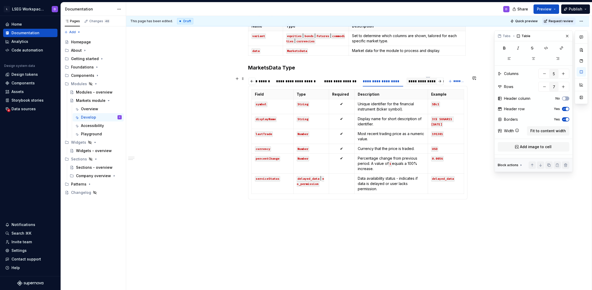
click at [417, 81] on div "**********" at bounding box center [428, 81] width 39 height 5
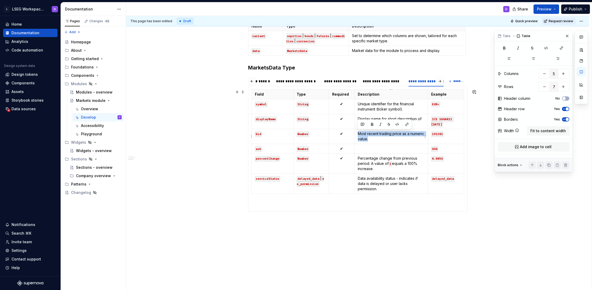
drag, startPoint x: 373, startPoint y: 139, endPoint x: 359, endPoint y: 133, distance: 15.7
click at [359, 133] on p "Most recent trading price as a numeric value." at bounding box center [391, 136] width 67 height 10
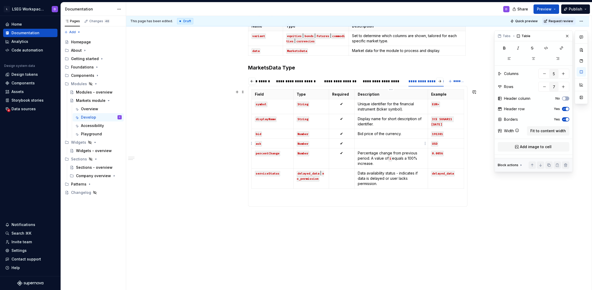
click at [399, 142] on p at bounding box center [391, 143] width 67 height 5
drag, startPoint x: 439, startPoint y: 124, endPoint x: 432, endPoint y: 119, distance: 7.8
click at [432, 119] on code "ICE SUGAR11 [DATE]" at bounding box center [442, 121] width 23 height 11
drag, startPoint x: 436, startPoint y: 119, endPoint x: 444, endPoint y: 119, distance: 7.6
click at [436, 119] on code "EUR/USD" at bounding box center [438, 118] width 14 height 5
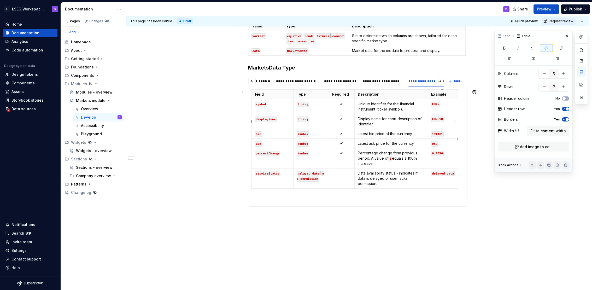
click at [441, 119] on code "EU/USD" at bounding box center [437, 118] width 13 height 5
click at [451, 120] on code "EU/US Dollar" at bounding box center [443, 118] width 24 height 5
click at [431, 133] on code "191381" at bounding box center [437, 133] width 13 height 5
click at [436, 132] on code "191381" at bounding box center [437, 133] width 13 height 5
click at [438, 133] on code "191381" at bounding box center [437, 133] width 13 height 5
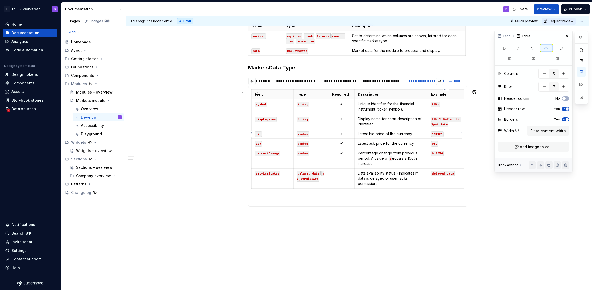
click at [439, 134] on code "191381" at bounding box center [437, 133] width 13 height 5
click at [434, 144] on code "USD" at bounding box center [434, 143] width 7 height 5
click at [442, 153] on code "0.0056" at bounding box center [437, 153] width 13 height 5
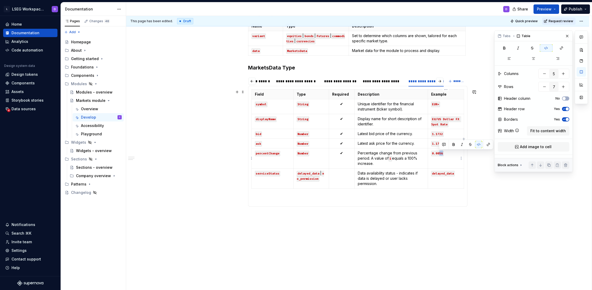
drag, startPoint x: 440, startPoint y: 153, endPoint x: 443, endPoint y: 153, distance: 3.1
click at [443, 153] on code "0.0056" at bounding box center [437, 153] width 13 height 5
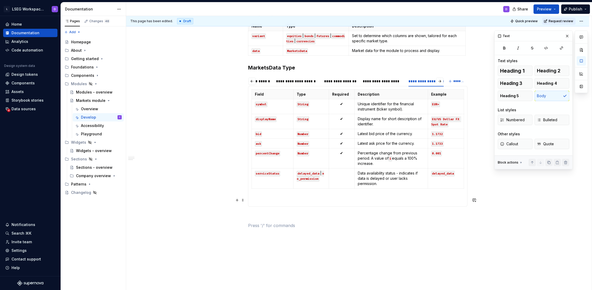
click at [284, 194] on section-item-column "Field Type Required Description Example symbol String ✔ Unique identifier for t…" at bounding box center [358, 146] width 213 height 114
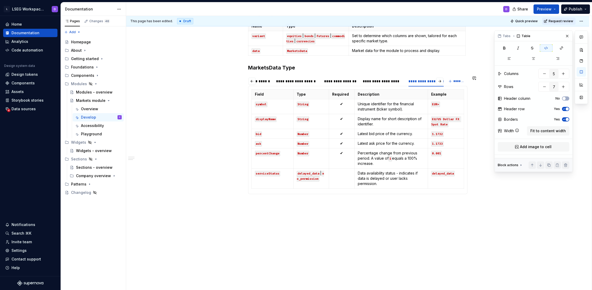
click at [549, 199] on div "**********" at bounding box center [357, 25] width 463 height 567
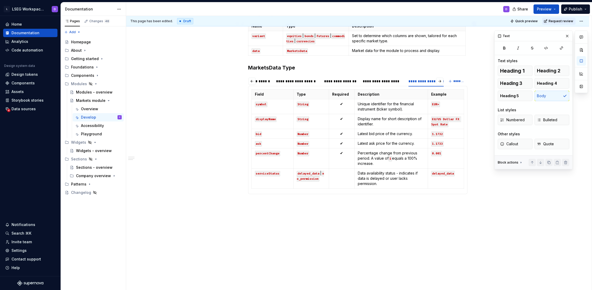
click at [565, 34] on button "button" at bounding box center [567, 35] width 7 height 7
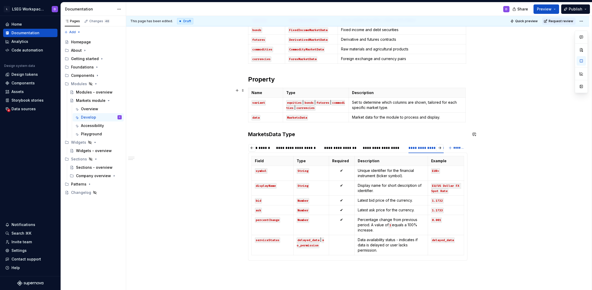
scroll to position [255, 0]
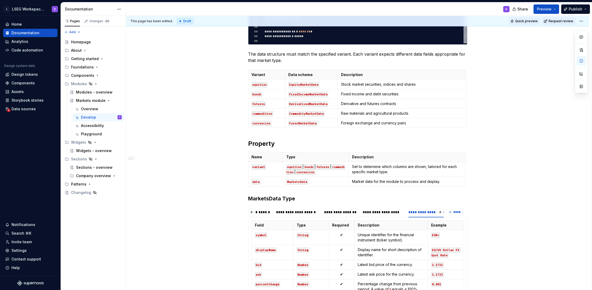
click at [521, 21] on span "Quick preview" at bounding box center [526, 21] width 22 height 4
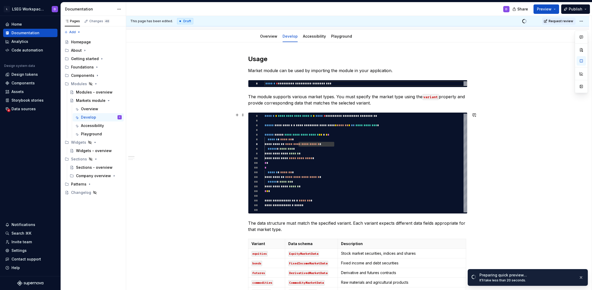
scroll to position [22, 0]
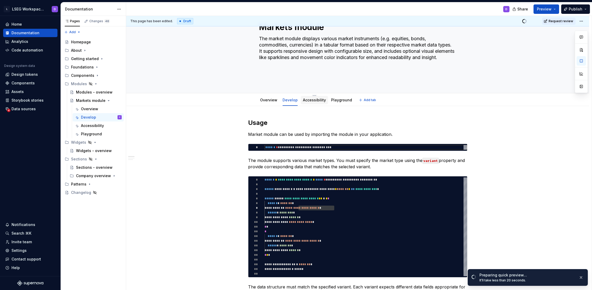
click at [317, 101] on link "Accessibility" at bounding box center [314, 100] width 23 height 4
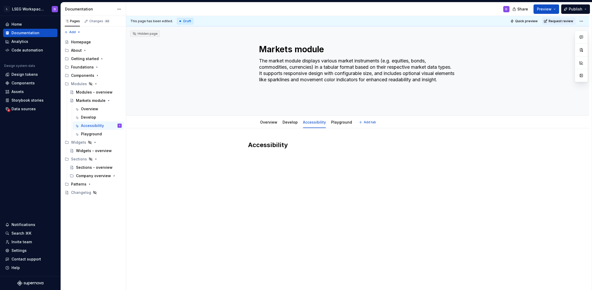
click at [312, 117] on html "L LSEG Workspace Design System D Home Documentation Analytics Code automation D…" at bounding box center [296, 145] width 592 height 290
click at [324, 181] on div "Delete tab" at bounding box center [336, 182] width 34 height 5
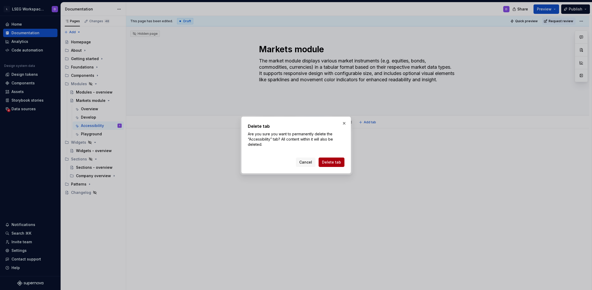
click at [334, 161] on span "Delete tab" at bounding box center [331, 162] width 19 height 5
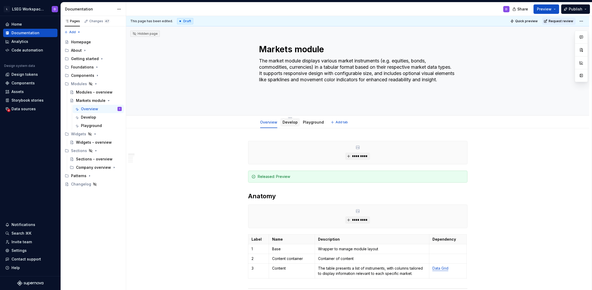
click at [288, 120] on link "Develop" at bounding box center [290, 122] width 15 height 4
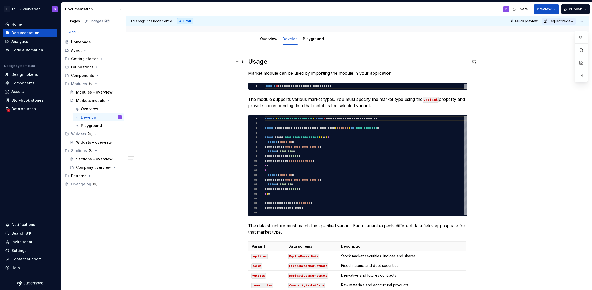
scroll to position [77, 0]
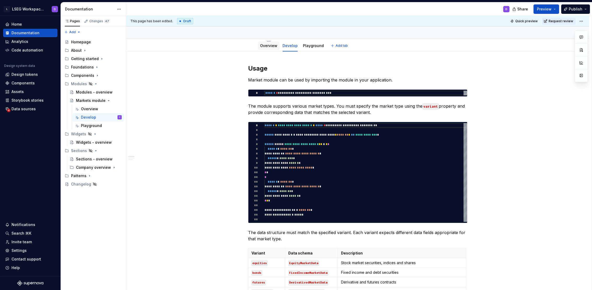
click at [267, 50] on div at bounding box center [268, 50] width 21 height 1
click at [266, 46] on link "Overview" at bounding box center [268, 45] width 17 height 4
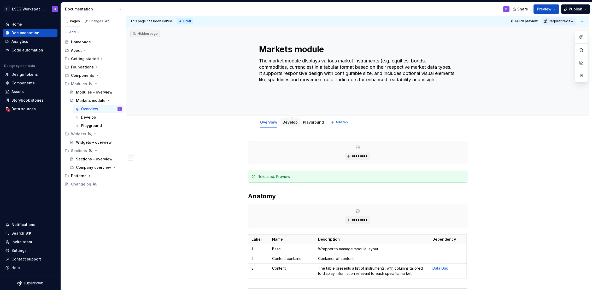
click at [292, 121] on link "Develop" at bounding box center [290, 122] width 15 height 4
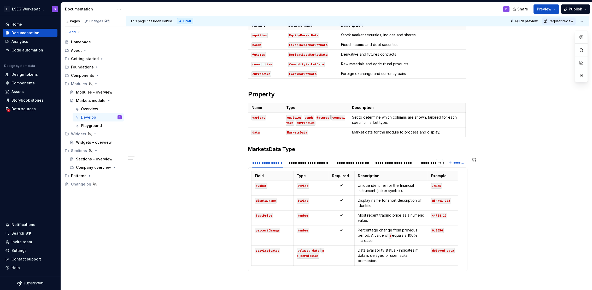
scroll to position [298, 0]
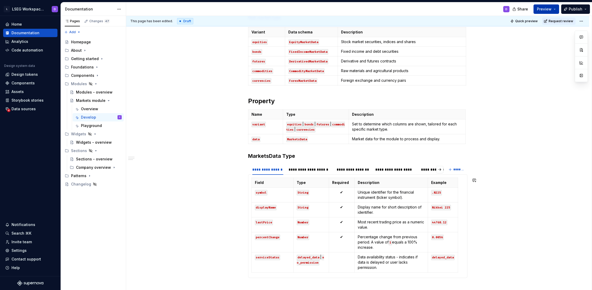
click at [553, 10] on button "Preview" at bounding box center [547, 8] width 26 height 9
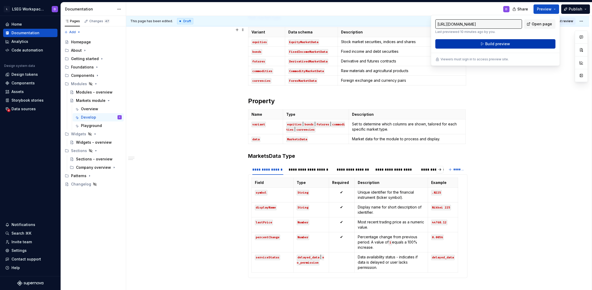
click at [492, 45] on span "Build preview" at bounding box center [497, 43] width 25 height 5
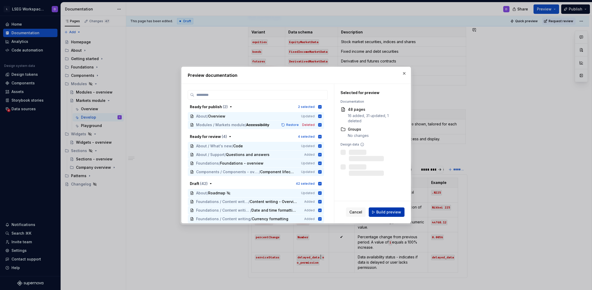
click at [385, 213] on span "Build preview" at bounding box center [388, 211] width 25 height 5
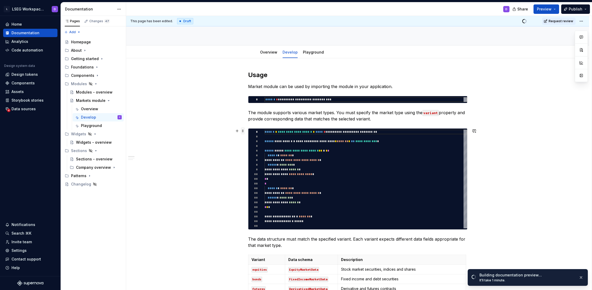
scroll to position [0, 0]
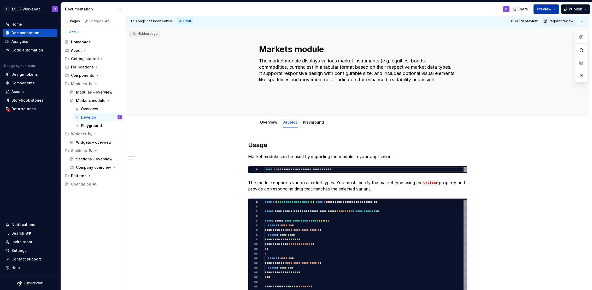
click at [550, 11] on span "Preview" at bounding box center [544, 9] width 15 height 5
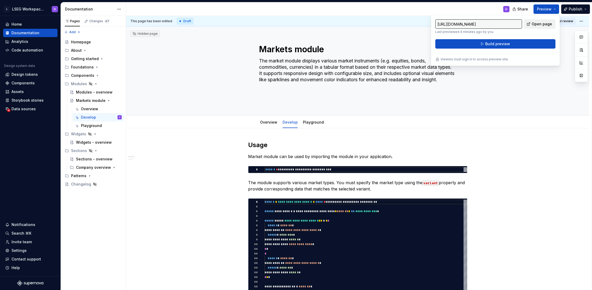
click at [532, 24] on link "Open page" at bounding box center [539, 23] width 31 height 9
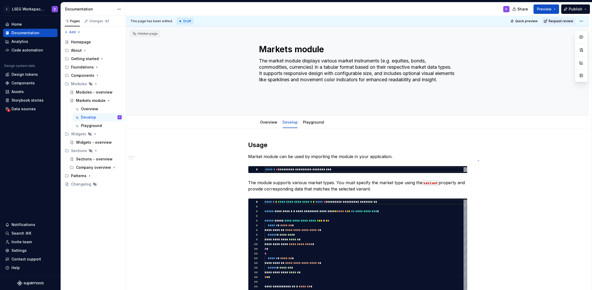
drag, startPoint x: 478, startPoint y: 160, endPoint x: 479, endPoint y: 158, distance: 2.9
click at [478, 160] on div "**********" at bounding box center [359, 153] width 466 height 274
type textarea "*"
